Goal: Transaction & Acquisition: Subscribe to service/newsletter

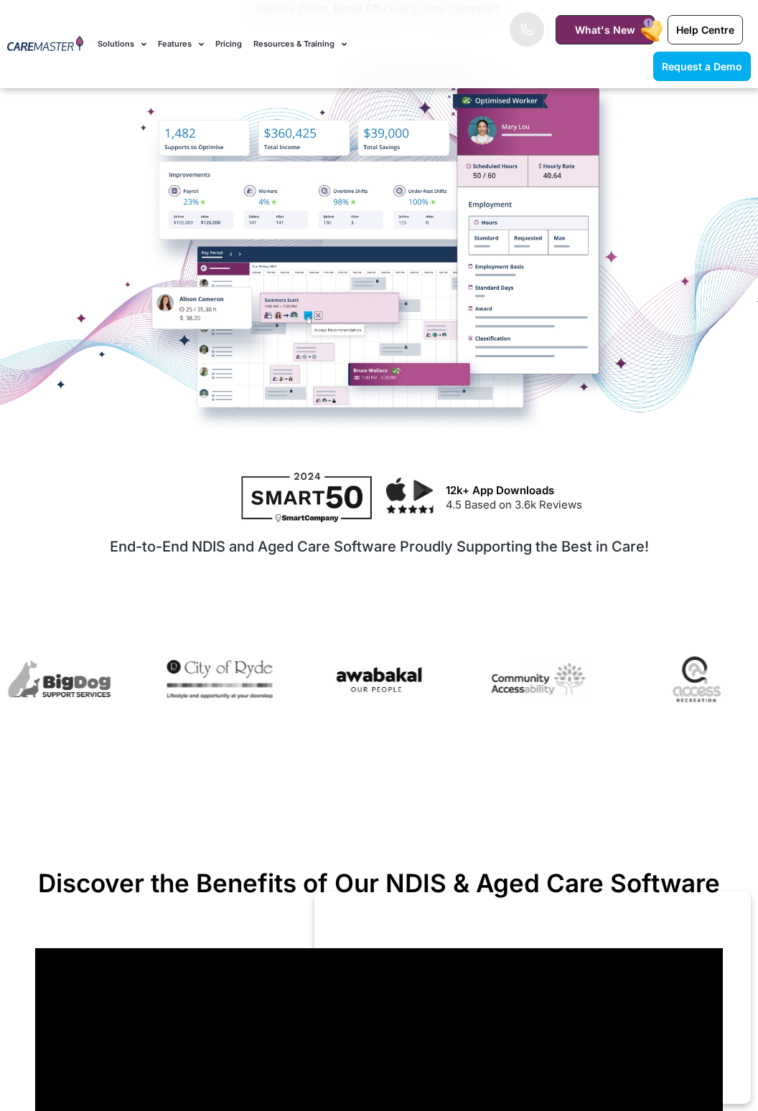
scroll to position [323, 0]
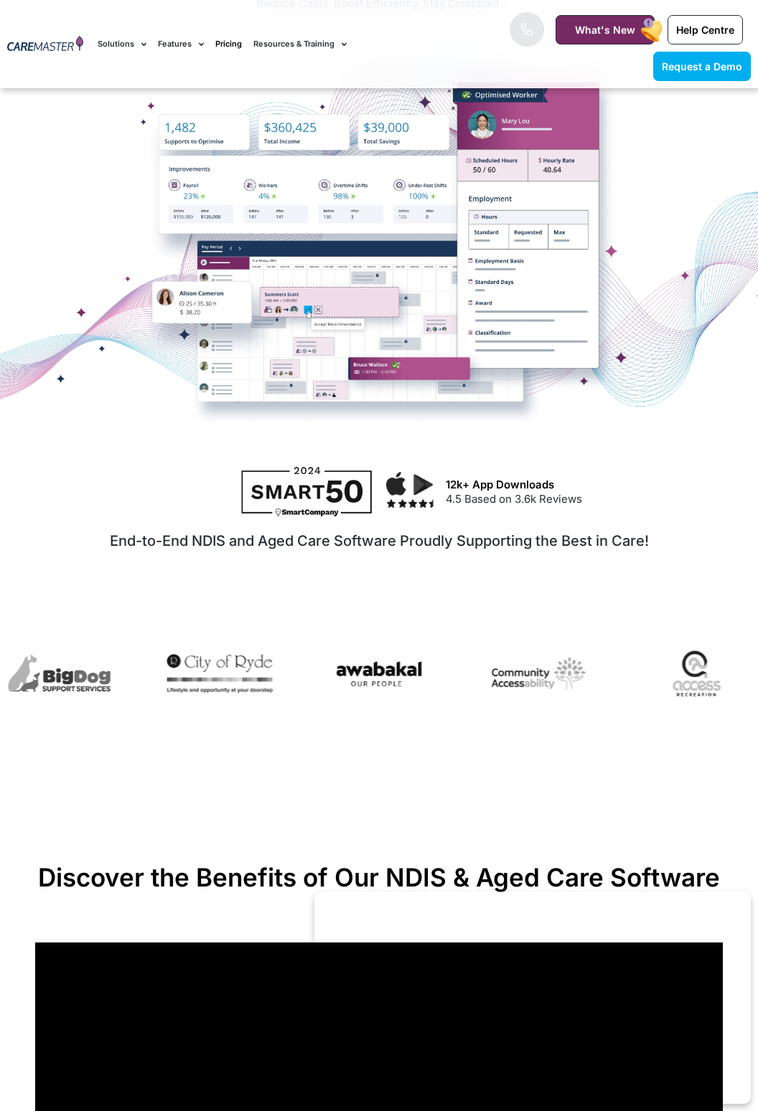
click at [221, 42] on link "Pricing" at bounding box center [228, 44] width 27 height 48
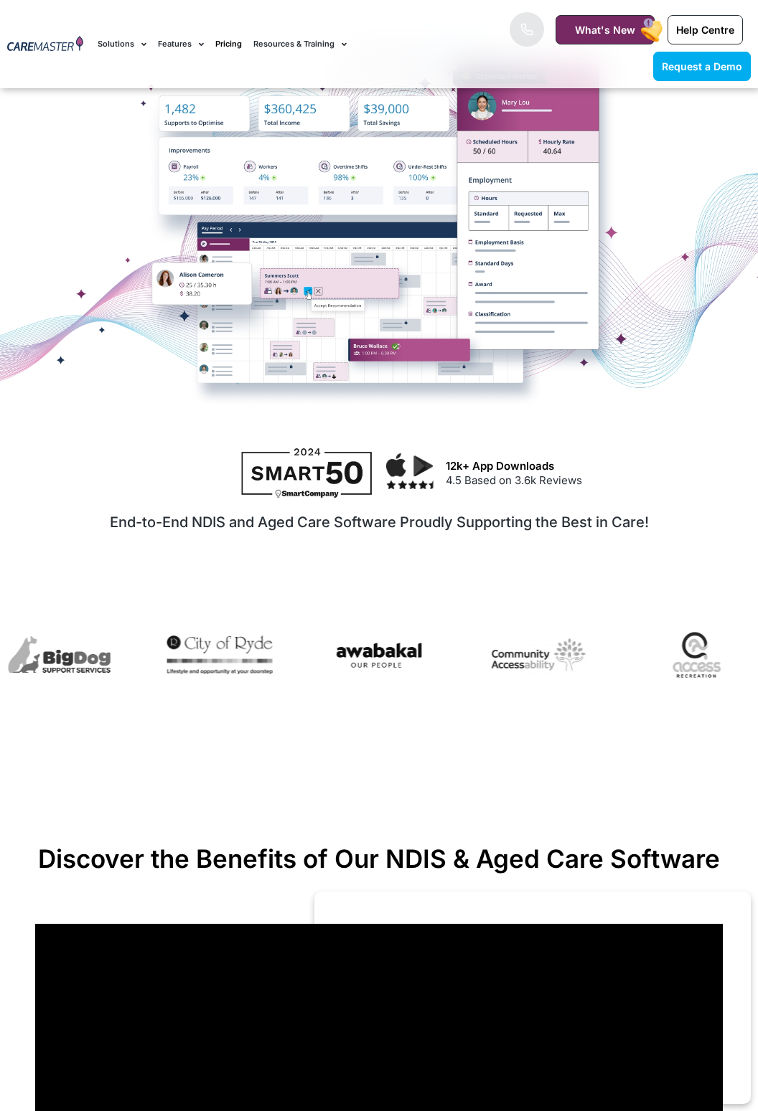
scroll to position [359, 0]
